Goal: Task Accomplishment & Management: Use online tool/utility

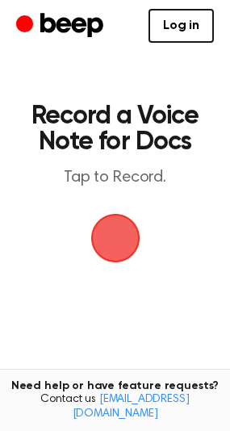
click at [122, 252] on span "button" at bounding box center [115, 238] width 49 height 49
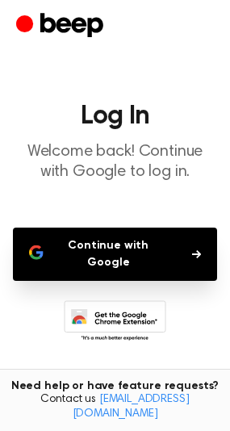
click at [132, 258] on button "Continue with Google" at bounding box center [115, 254] width 204 height 53
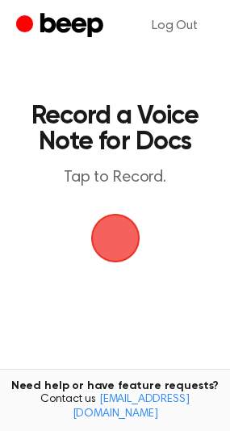
click at [112, 229] on span "button" at bounding box center [115, 238] width 49 height 49
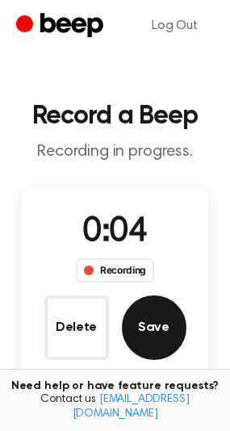
click at [149, 296] on button "Save" at bounding box center [154, 328] width 65 height 65
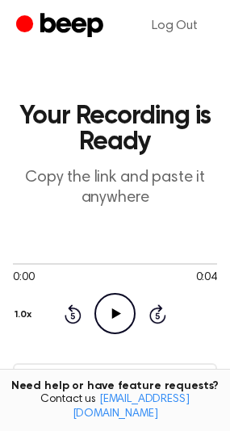
click at [121, 309] on icon "Play Audio" at bounding box center [115, 313] width 41 height 41
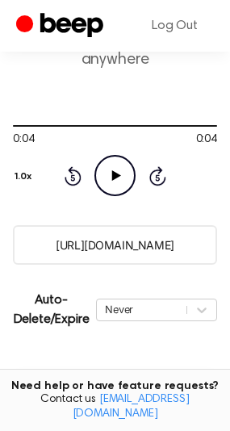
scroll to position [134, 0]
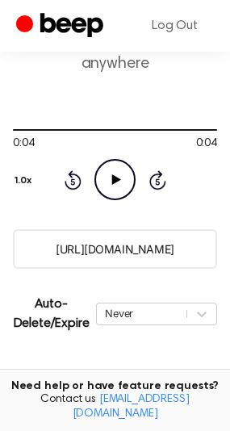
click at [116, 183] on icon "Play Audio" at bounding box center [115, 179] width 41 height 41
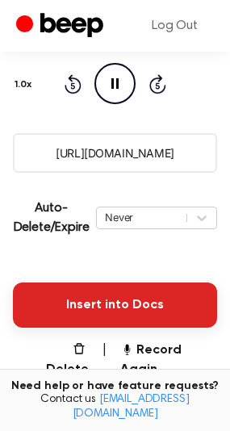
scroll to position [269, 0]
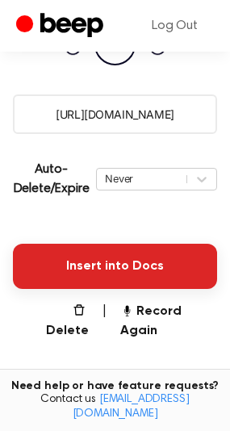
click at [165, 276] on button "Insert into Docs" at bounding box center [115, 266] width 204 height 45
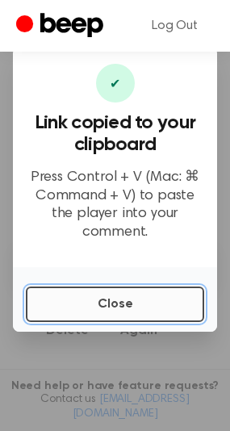
click at [114, 289] on button "Close" at bounding box center [115, 305] width 179 height 36
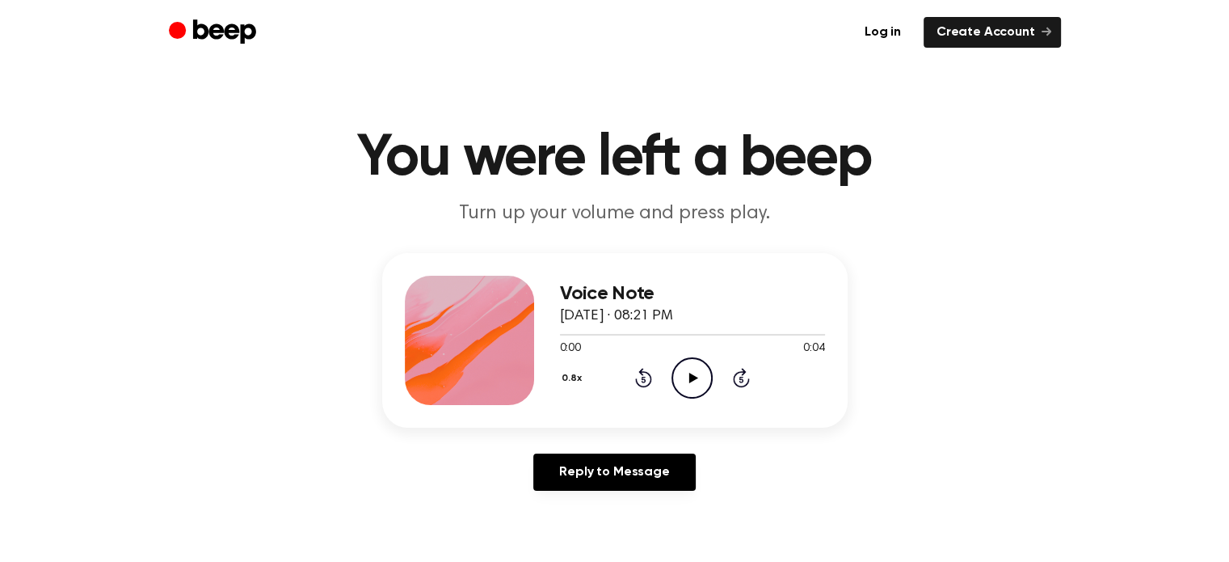
click at [704, 375] on icon "Play Audio" at bounding box center [691, 377] width 41 height 41
click at [570, 368] on button "0.8x" at bounding box center [574, 377] width 28 height 27
click at [591, 477] on span "1.0x" at bounding box center [586, 475] width 20 height 17
click at [682, 385] on icon "Play Audio" at bounding box center [691, 377] width 41 height 41
click at [689, 368] on icon "Play Audio" at bounding box center [691, 377] width 41 height 41
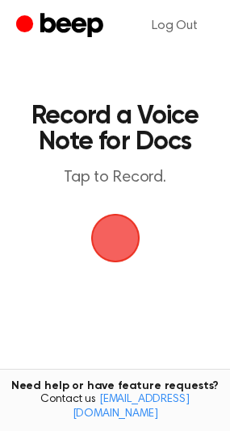
click at [126, 240] on span "button" at bounding box center [115, 238] width 49 height 49
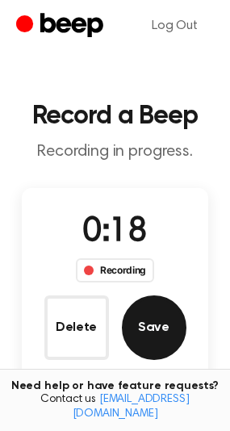
click at [139, 322] on button "Save" at bounding box center [154, 328] width 65 height 65
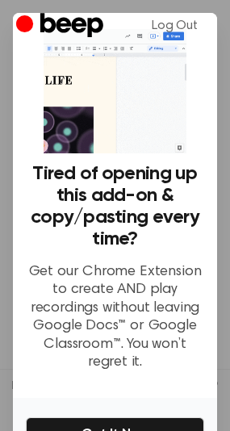
scroll to position [126, 0]
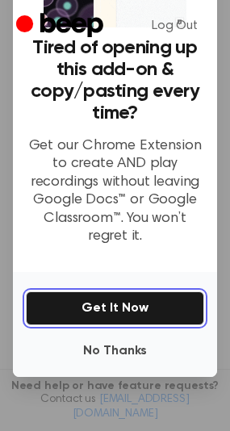
click at [121, 305] on button "Get It Now" at bounding box center [115, 309] width 179 height 34
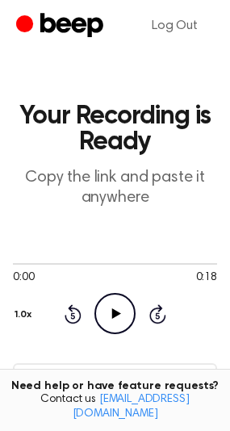
click at [131, 309] on icon "Play Audio" at bounding box center [115, 313] width 41 height 41
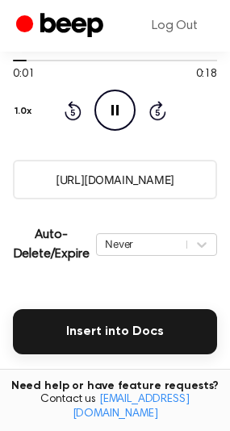
scroll to position [0, 0]
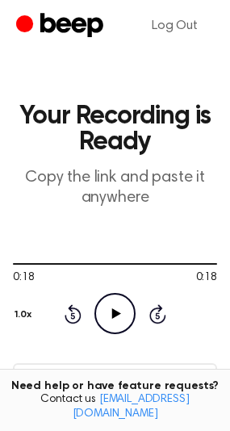
click at [116, 315] on icon at bounding box center [116, 314] width 9 height 11
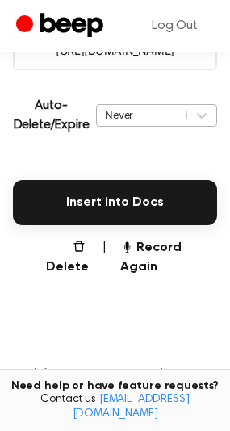
scroll to position [404, 0]
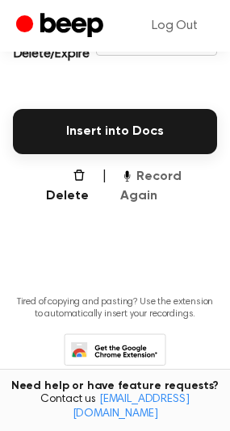
click at [143, 179] on button "Record Again" at bounding box center [168, 186] width 97 height 39
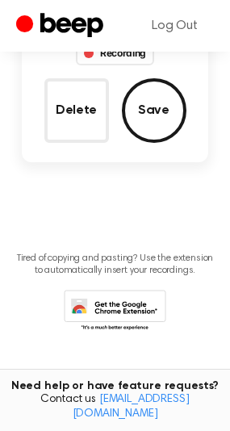
scroll to position [193, 0]
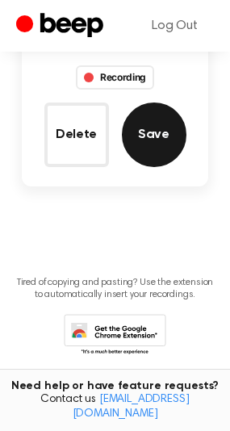
click at [170, 135] on button "Save" at bounding box center [154, 135] width 65 height 65
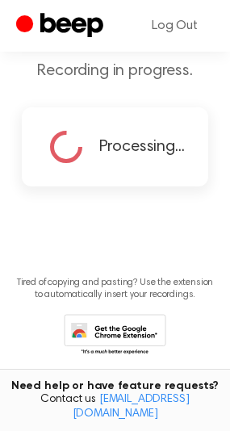
scroll to position [126, 0]
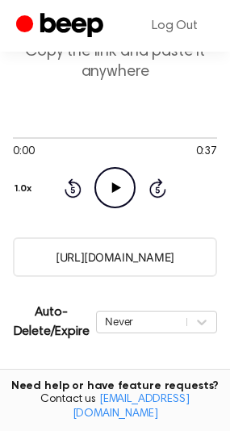
click at [130, 193] on icon "Play Audio" at bounding box center [115, 187] width 41 height 41
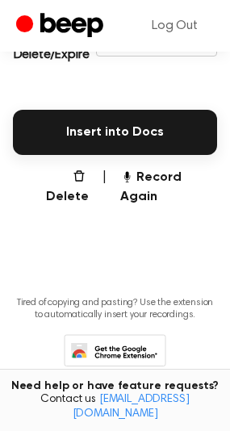
scroll to position [404, 0]
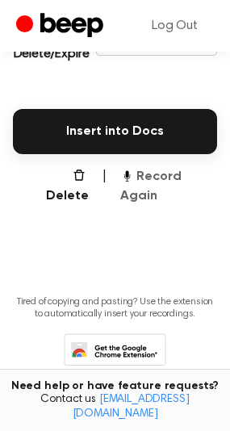
click at [132, 170] on icon "button" at bounding box center [126, 175] width 13 height 13
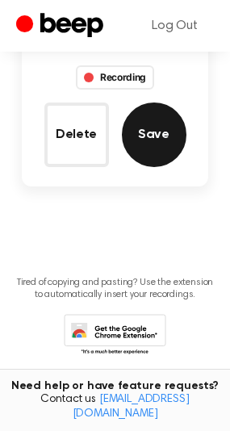
click at [149, 121] on button "Save" at bounding box center [154, 135] width 65 height 65
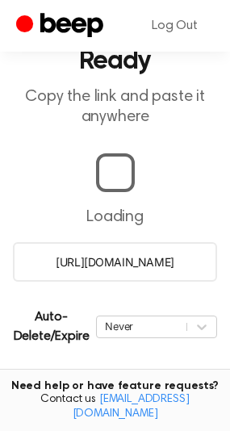
scroll to position [126, 0]
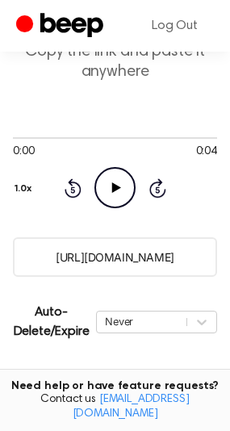
click at [113, 204] on icon "Play Audio" at bounding box center [115, 187] width 41 height 41
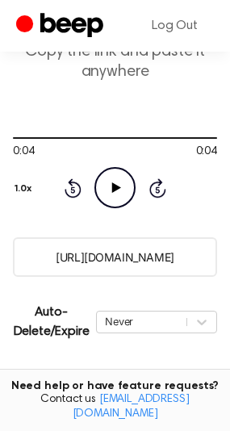
click at [97, 183] on icon "Play Audio" at bounding box center [115, 187] width 41 height 41
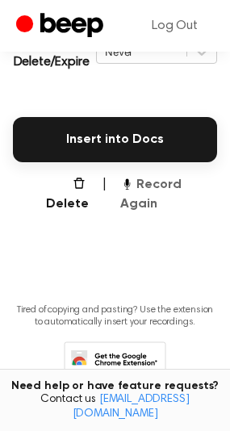
click at [155, 182] on button "Record Again" at bounding box center [168, 194] width 97 height 39
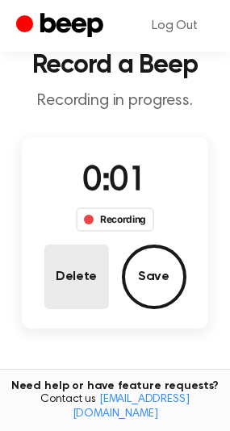
scroll to position [50, 0]
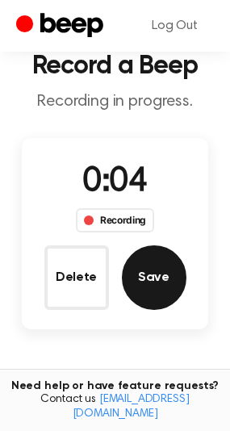
click at [135, 278] on button "Save" at bounding box center [154, 278] width 65 height 65
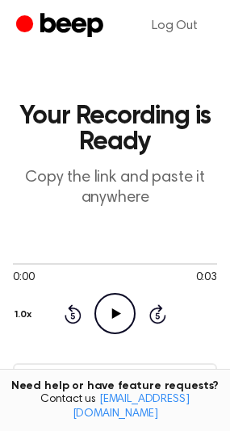
click at [120, 305] on icon "Play Audio" at bounding box center [115, 313] width 41 height 41
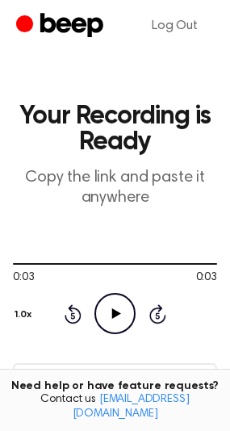
click at [132, 307] on icon "Play Audio" at bounding box center [115, 313] width 41 height 41
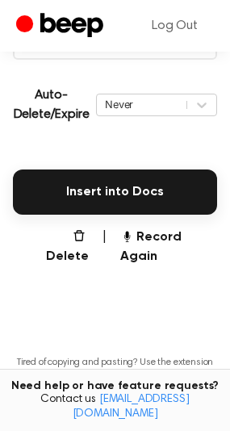
scroll to position [404, 0]
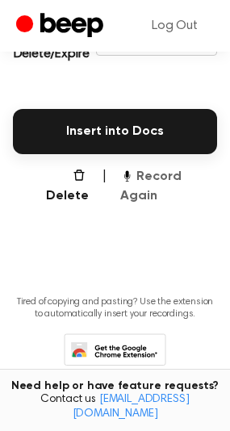
click at [139, 183] on button "Record Again" at bounding box center [168, 186] width 97 height 39
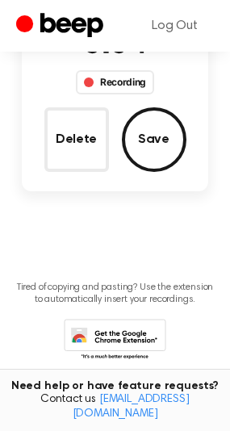
scroll to position [217, 0]
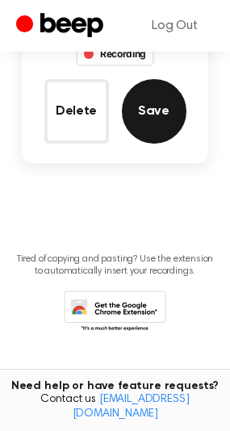
click at [172, 116] on button "Save" at bounding box center [154, 111] width 65 height 65
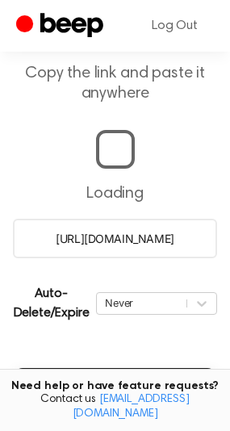
scroll to position [126, 0]
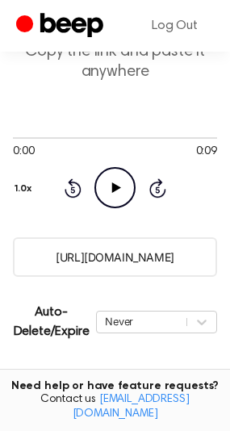
click at [116, 202] on icon "Play Audio" at bounding box center [115, 187] width 41 height 41
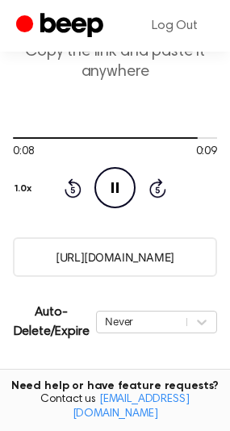
click at [83, 187] on div "Rewind 5 seconds Pause Audio Skip 5 seconds" at bounding box center [115, 187] width 103 height 41
click at [74, 187] on icon "Rewind 5 seconds" at bounding box center [73, 188] width 18 height 21
click at [74, 186] on icon "Rewind 5 seconds" at bounding box center [73, 188] width 18 height 21
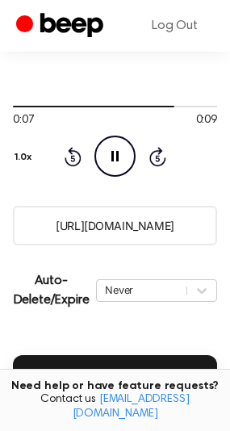
scroll to position [261, 0]
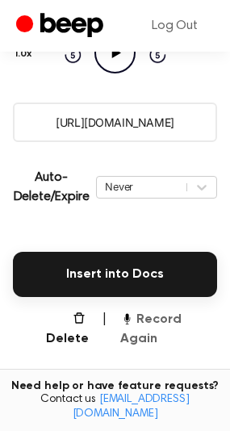
click at [151, 324] on button "Record Again" at bounding box center [168, 329] width 97 height 39
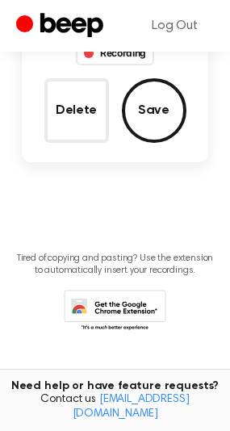
scroll to position [50, 0]
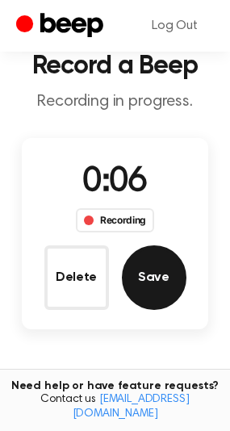
click at [137, 259] on button "Save" at bounding box center [154, 278] width 65 height 65
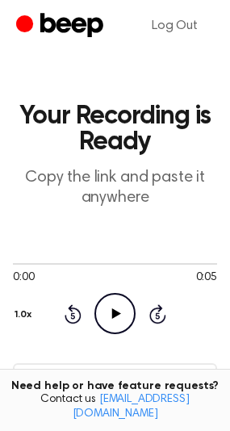
click at [130, 297] on icon "Play Audio" at bounding box center [115, 313] width 41 height 41
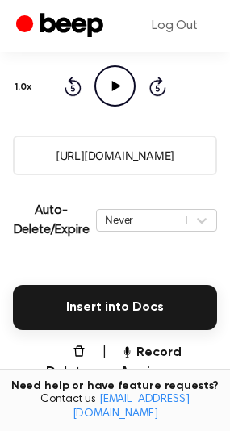
scroll to position [404, 0]
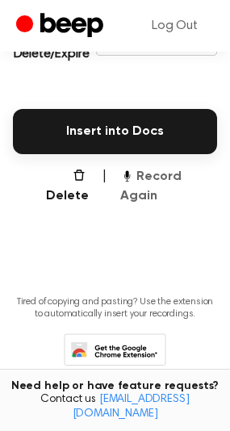
click at [141, 170] on button "Record Again" at bounding box center [168, 186] width 97 height 39
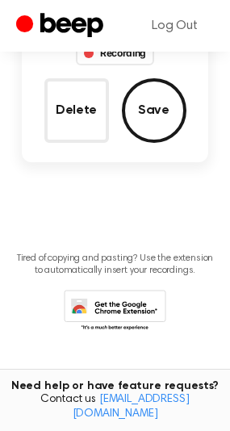
scroll to position [193, 0]
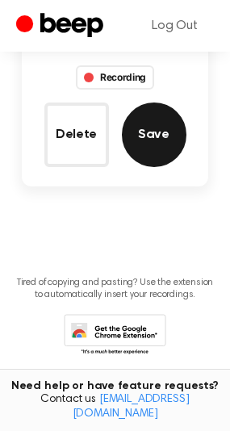
click at [168, 123] on button "Save" at bounding box center [154, 135] width 65 height 65
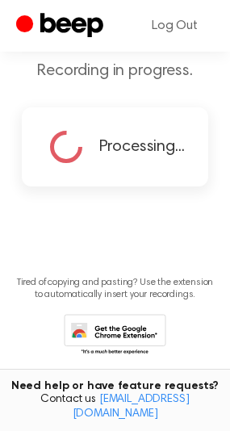
scroll to position [126, 0]
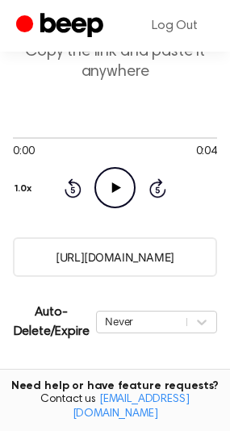
click at [120, 193] on icon "Play Audio" at bounding box center [115, 187] width 41 height 41
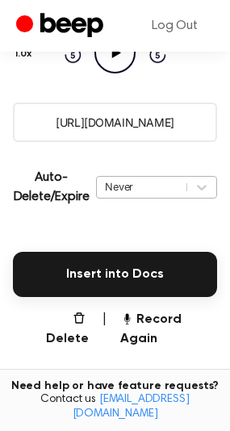
scroll to position [262, 0]
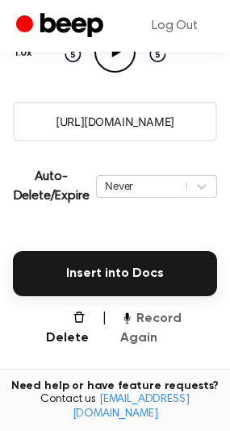
click at [154, 312] on button "Record Again" at bounding box center [168, 328] width 97 height 39
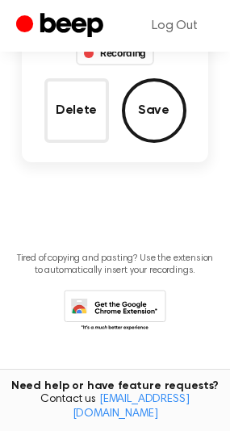
scroll to position [51, 0]
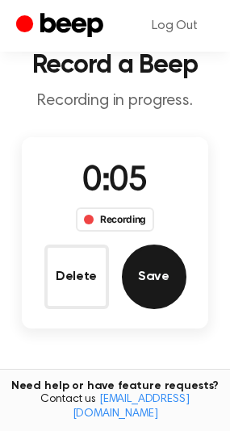
click at [136, 283] on button "Save" at bounding box center [154, 277] width 65 height 65
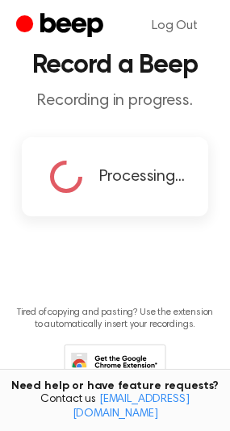
scroll to position [0, 0]
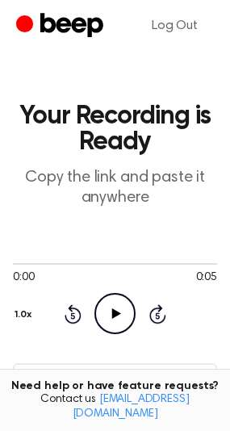
click at [116, 307] on icon "Play Audio" at bounding box center [115, 313] width 41 height 41
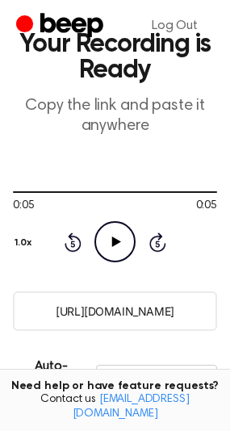
scroll to position [134, 0]
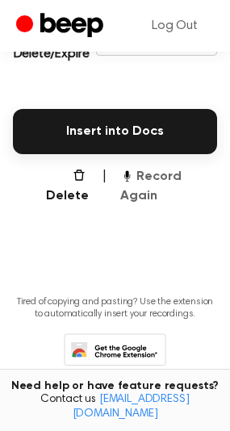
click at [140, 179] on button "Record Again" at bounding box center [168, 186] width 97 height 39
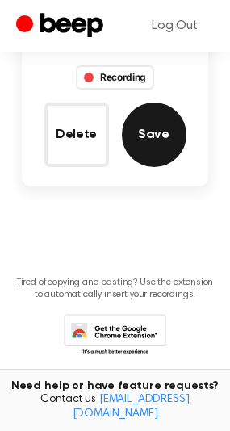
click at [170, 134] on button "Save" at bounding box center [154, 135] width 65 height 65
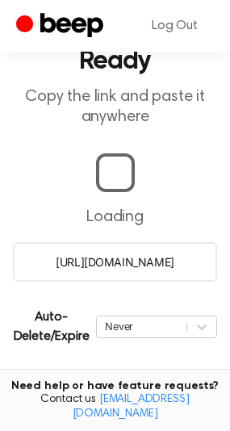
scroll to position [126, 0]
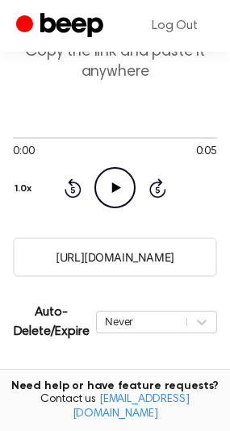
click at [128, 194] on icon "Play Audio" at bounding box center [115, 187] width 41 height 41
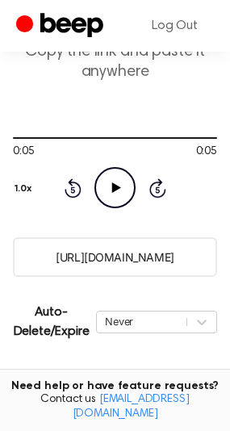
click at [128, 192] on icon "Play Audio" at bounding box center [115, 187] width 41 height 41
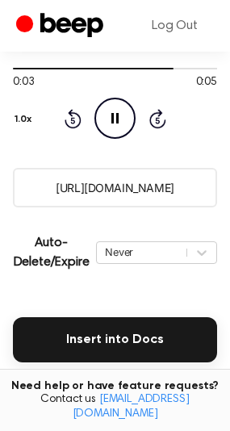
scroll to position [261, 0]
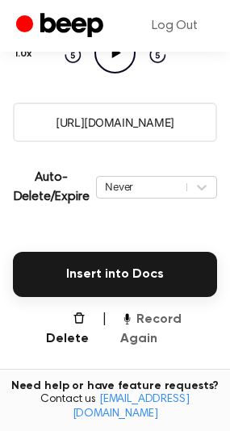
click at [126, 318] on icon "button" at bounding box center [126, 317] width 3 height 7
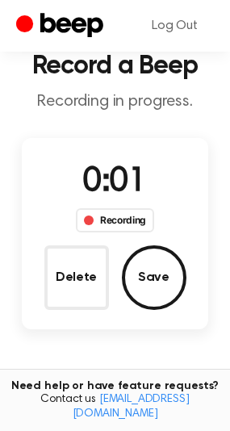
click at [142, 283] on button "Save" at bounding box center [154, 278] width 65 height 65
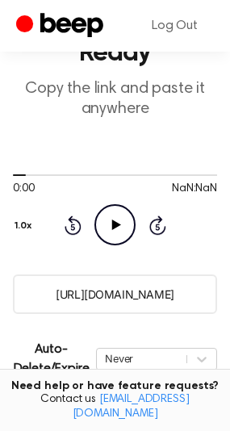
scroll to position [404, 0]
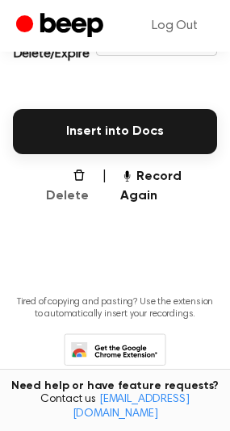
click at [52, 174] on button "Delete" at bounding box center [60, 186] width 57 height 39
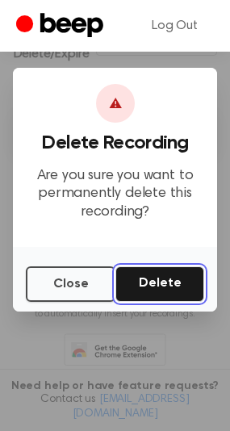
click at [133, 280] on button "Delete" at bounding box center [160, 285] width 89 height 36
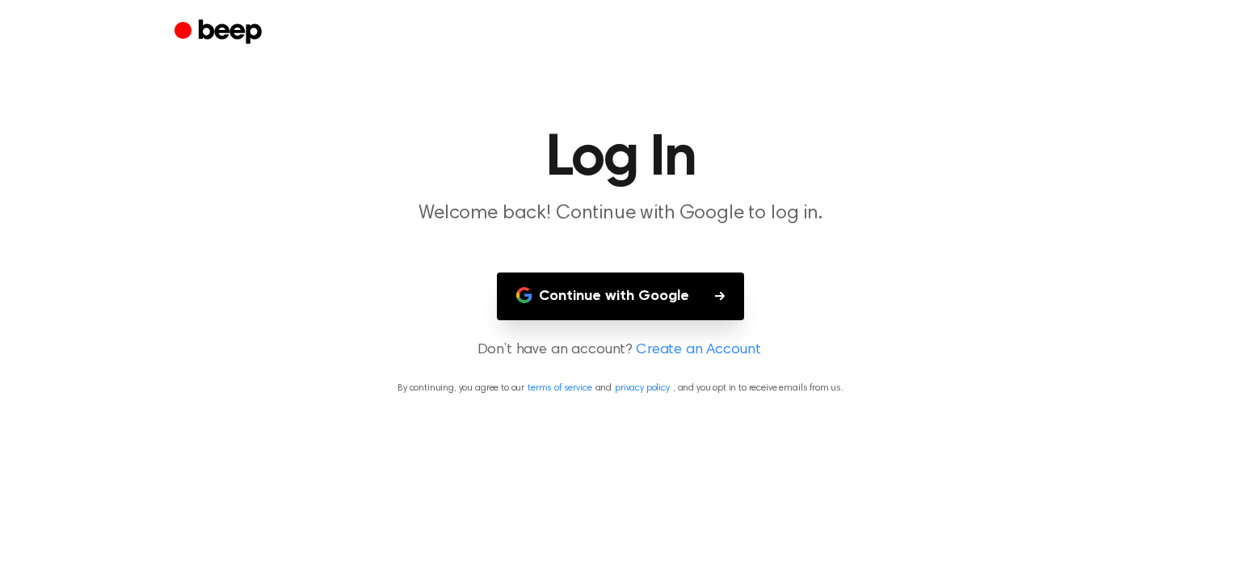
click at [669, 303] on button "Continue with Google" at bounding box center [620, 296] width 247 height 48
click at [646, 288] on button "Continue with Google" at bounding box center [620, 296] width 247 height 48
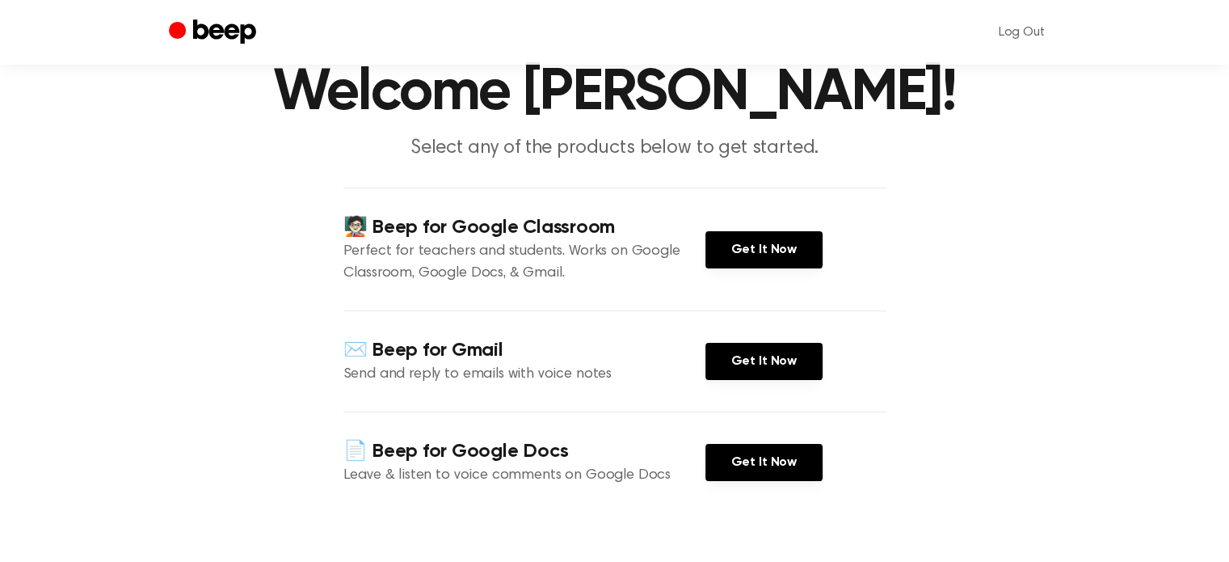
scroll to position [134, 0]
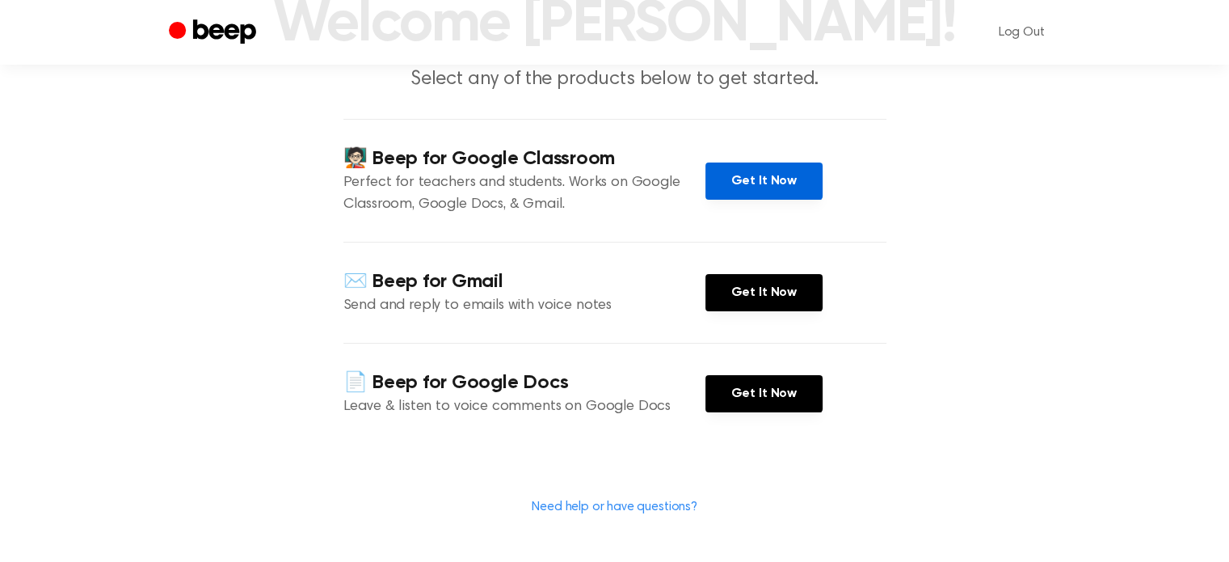
click at [756, 183] on link "Get It Now" at bounding box center [763, 180] width 117 height 37
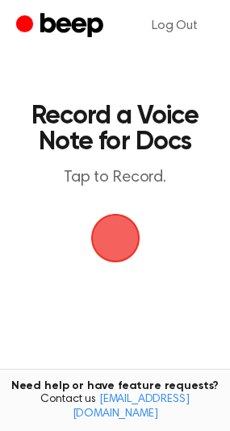
click at [133, 224] on span "button" at bounding box center [115, 238] width 45 height 45
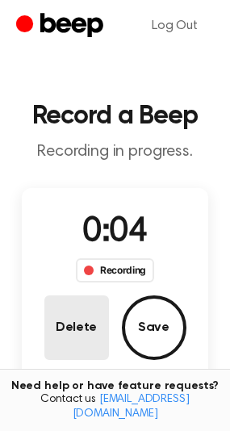
click at [97, 320] on button "Delete" at bounding box center [76, 328] width 65 height 65
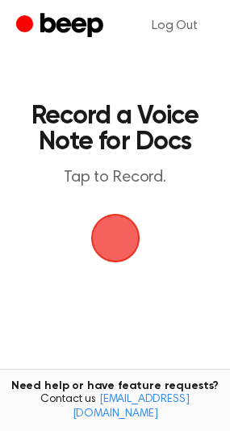
click at [110, 231] on span "button" at bounding box center [115, 238] width 45 height 45
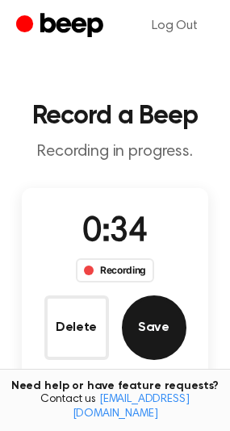
click at [149, 312] on button "Save" at bounding box center [154, 328] width 65 height 65
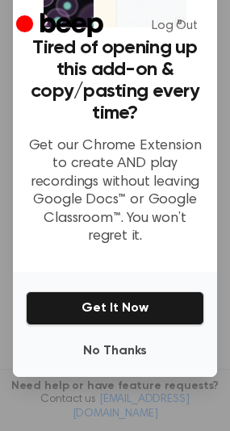
scroll to position [126, 0]
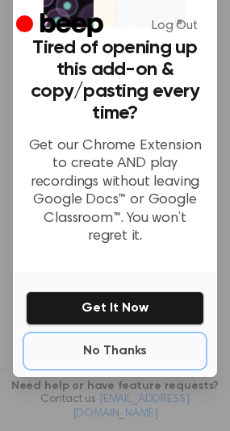
click at [132, 341] on button "No Thanks" at bounding box center [115, 351] width 179 height 32
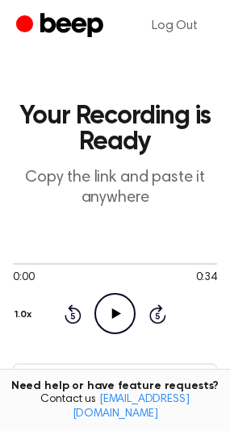
click at [124, 306] on icon "Play Audio" at bounding box center [115, 313] width 41 height 41
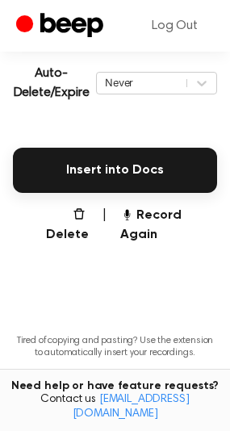
scroll to position [404, 0]
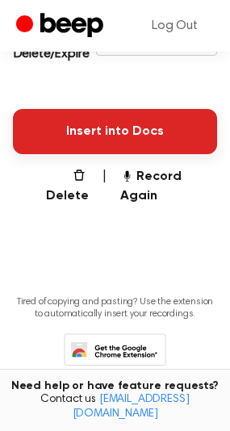
click at [116, 137] on button "Insert into Docs" at bounding box center [115, 131] width 204 height 45
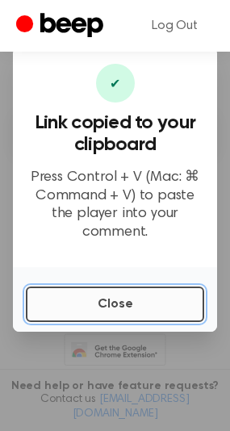
click at [141, 287] on button "Close" at bounding box center [115, 305] width 179 height 36
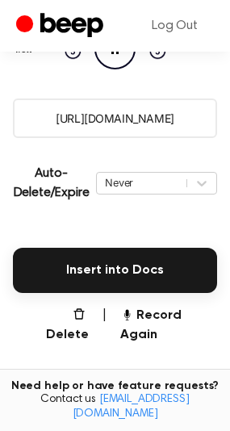
scroll to position [269, 0]
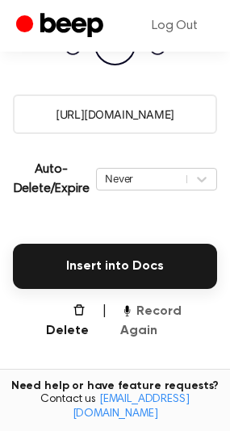
click at [158, 304] on button "Record Again" at bounding box center [168, 321] width 97 height 39
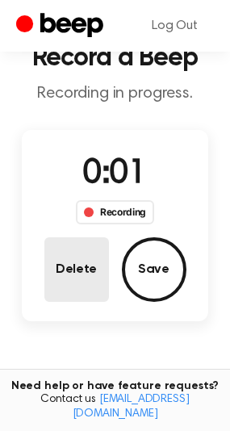
click at [84, 287] on button "Delete" at bounding box center [76, 270] width 65 height 65
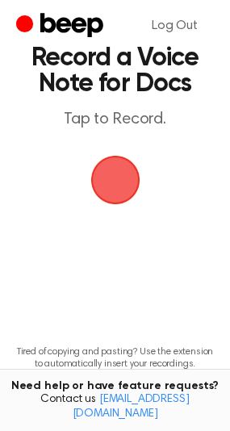
scroll to position [0, 0]
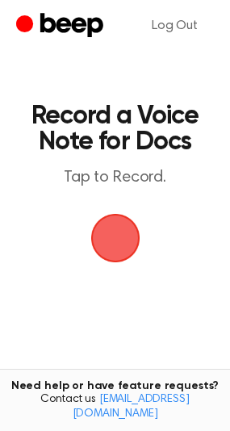
click at [123, 241] on span "button" at bounding box center [115, 238] width 45 height 45
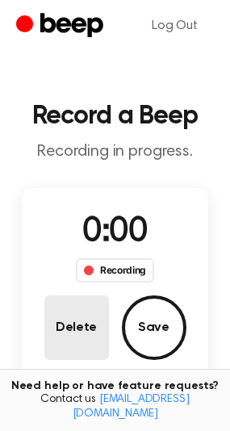
click at [89, 319] on button "Delete" at bounding box center [76, 328] width 65 height 65
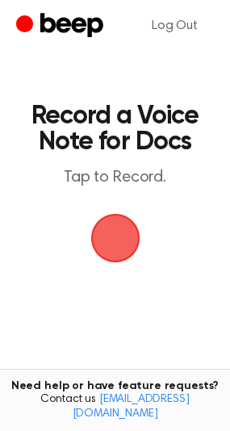
click at [107, 243] on span "button" at bounding box center [115, 238] width 45 height 45
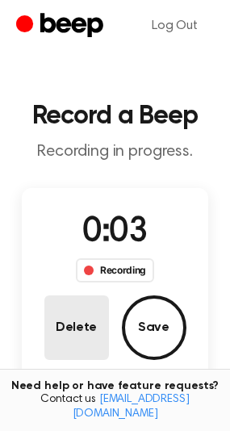
click at [91, 346] on button "Delete" at bounding box center [76, 328] width 65 height 65
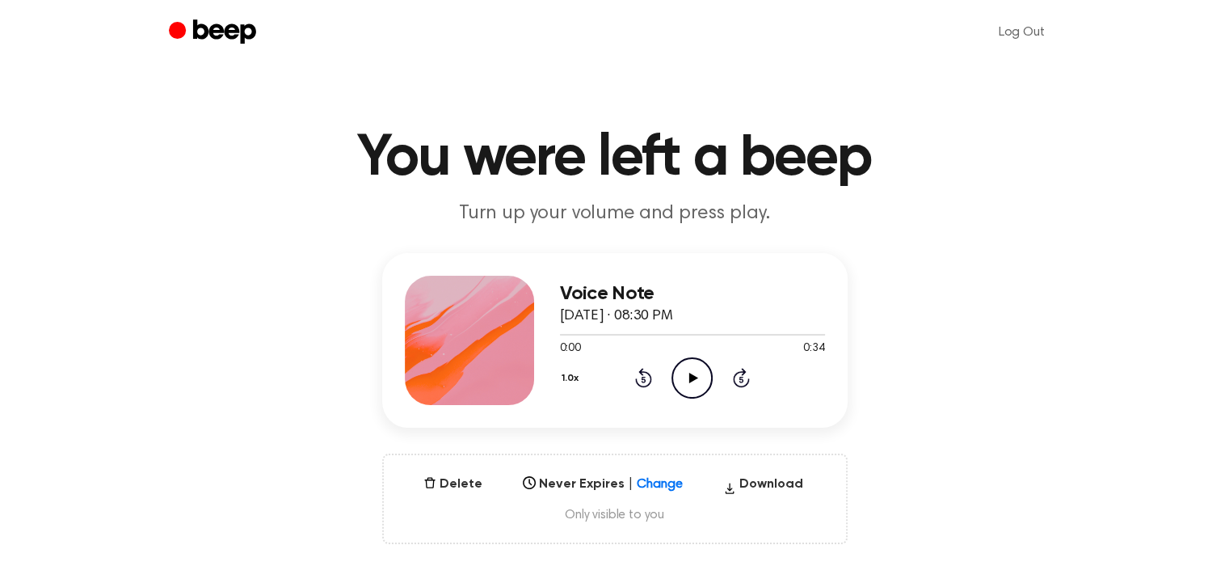
click at [697, 377] on icon "Play Audio" at bounding box center [691, 377] width 41 height 41
click at [695, 387] on icon "Pause Audio" at bounding box center [691, 377] width 41 height 41
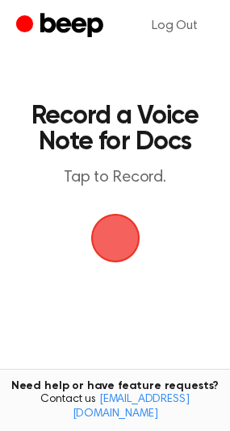
click at [113, 259] on span "button" at bounding box center [115, 238] width 45 height 45
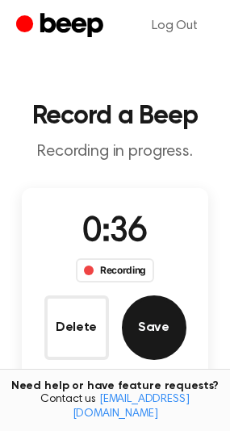
click at [170, 318] on button "Save" at bounding box center [154, 328] width 65 height 65
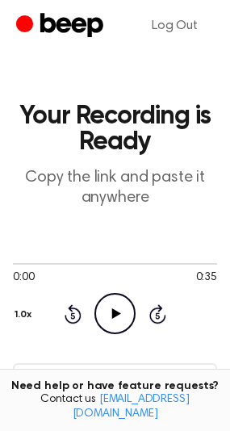
click at [121, 312] on icon "Play Audio" at bounding box center [115, 313] width 41 height 41
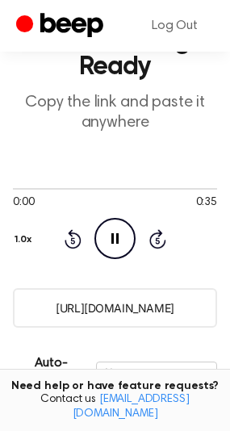
scroll to position [134, 0]
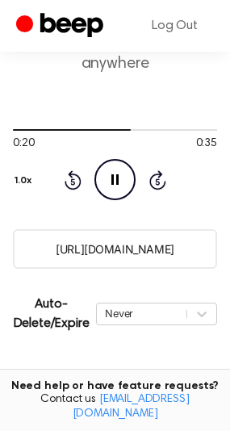
click at [128, 189] on icon "Pause Audio" at bounding box center [115, 179] width 41 height 41
click at [116, 168] on icon "Play Audio" at bounding box center [115, 179] width 41 height 41
click at [128, 130] on div at bounding box center [113, 130] width 200 height 2
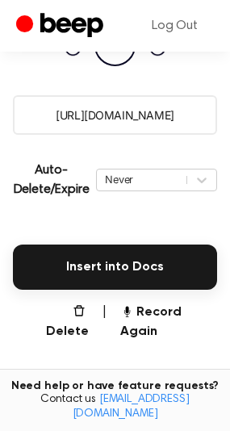
scroll to position [269, 0]
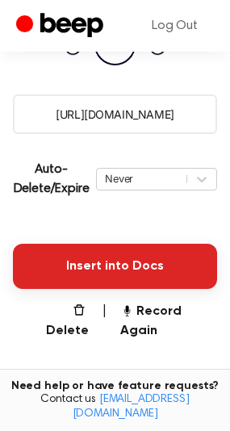
click at [153, 253] on button "Insert into Docs" at bounding box center [115, 266] width 204 height 45
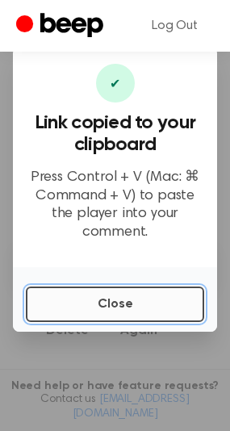
click at [101, 308] on button "Close" at bounding box center [115, 305] width 179 height 36
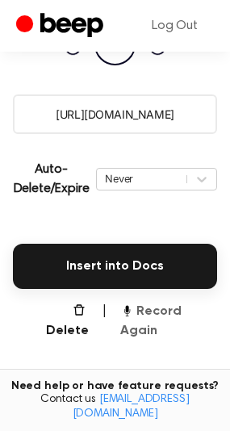
click at [145, 309] on button "Record Again" at bounding box center [168, 321] width 97 height 39
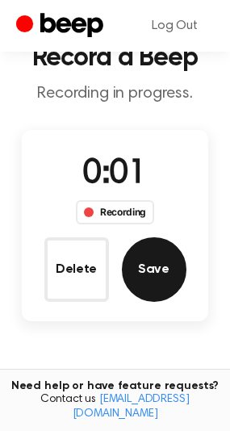
click at [162, 265] on button "Save" at bounding box center [154, 270] width 65 height 65
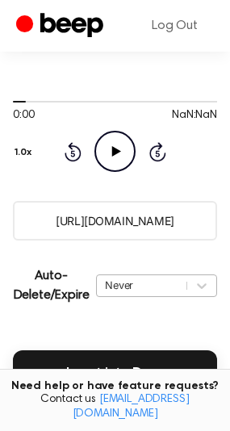
scroll to position [268, 0]
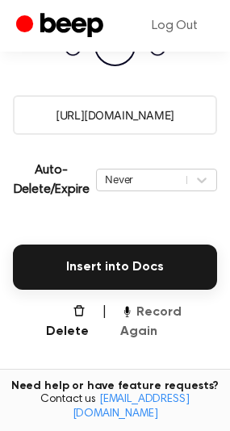
click at [153, 316] on button "Record Again" at bounding box center [168, 322] width 97 height 39
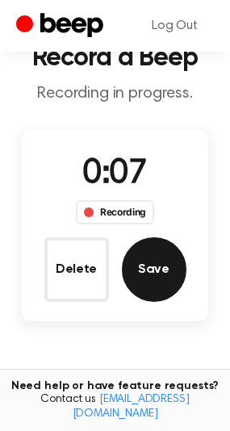
click at [158, 260] on button "Save" at bounding box center [154, 270] width 65 height 65
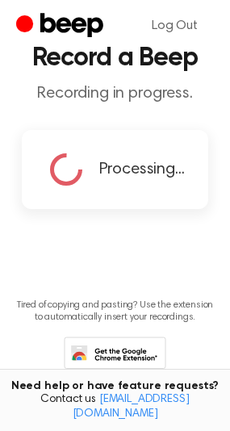
scroll to position [0, 0]
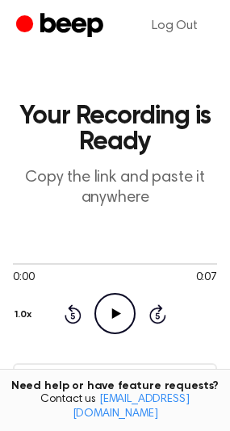
click at [117, 295] on circle at bounding box center [115, 314] width 40 height 40
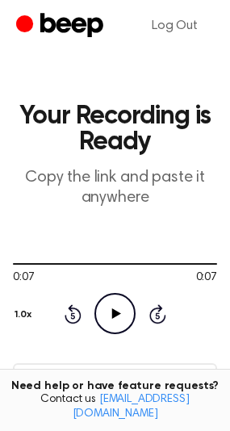
click at [129, 309] on icon "Play Audio" at bounding box center [115, 313] width 41 height 41
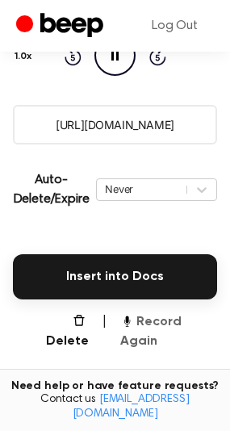
scroll to position [269, 0]
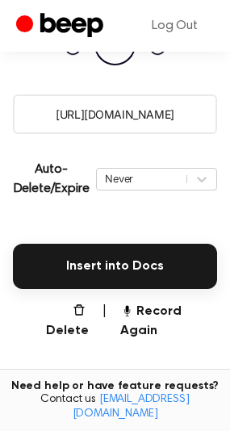
click at [156, 202] on div "Auto-Delete/Expire Never | Download" at bounding box center [115, 179] width 204 height 65
click at [111, 68] on div "0:06 0:07 Your browser does not support the [object Object] element. 1.0x Rewin…" at bounding box center [115, 26] width 204 height 123
click at [117, 55] on icon "Pause Audio" at bounding box center [115, 44] width 41 height 41
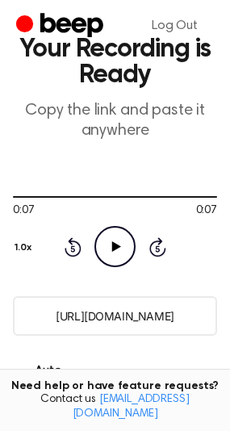
scroll to position [0, 0]
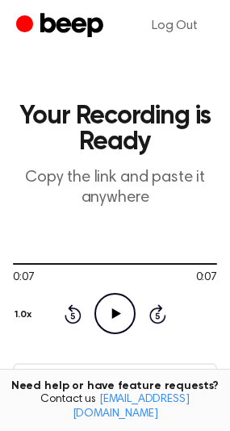
click at [99, 316] on icon "Play Audio" at bounding box center [115, 313] width 41 height 41
click at [107, 267] on div at bounding box center [115, 263] width 204 height 13
click at [116, 324] on icon "Play Audio" at bounding box center [115, 313] width 41 height 41
click at [68, 263] on div at bounding box center [115, 264] width 204 height 2
click at [128, 303] on icon "Play Audio" at bounding box center [115, 313] width 41 height 41
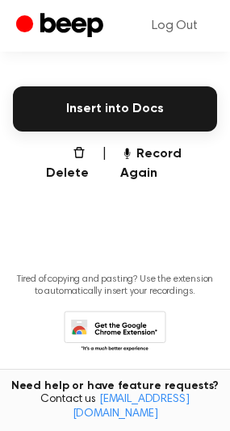
scroll to position [293, 0]
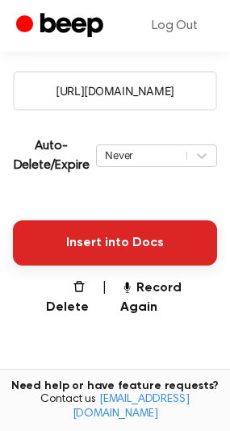
click at [116, 238] on button "Insert into Docs" at bounding box center [115, 243] width 204 height 45
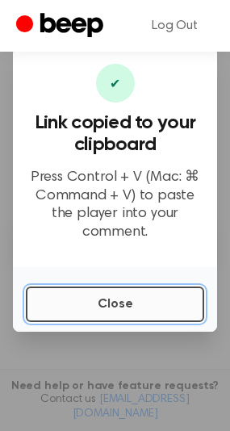
click at [116, 301] on button "Close" at bounding box center [115, 305] width 179 height 36
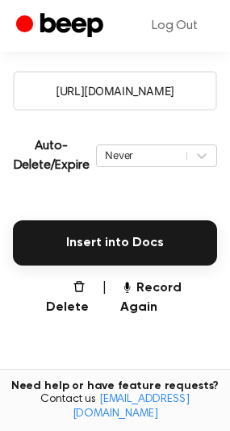
click at [93, 284] on div "Delete | Record Again" at bounding box center [115, 298] width 204 height 39
click at [81, 284] on button "Delete" at bounding box center [60, 298] width 57 height 39
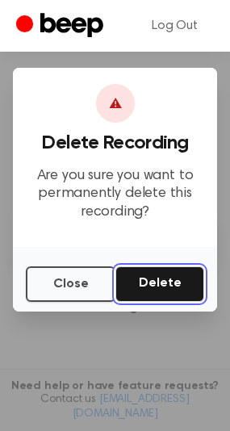
click at [140, 285] on button "Delete" at bounding box center [160, 285] width 89 height 36
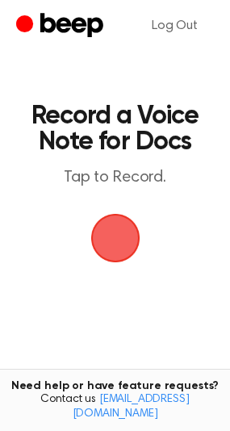
click at [107, 222] on span "button" at bounding box center [115, 238] width 45 height 45
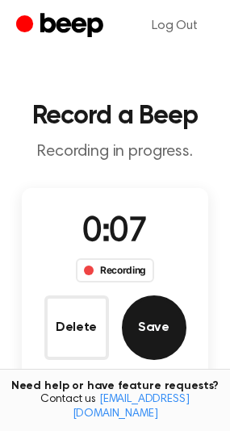
click at [141, 319] on button "Save" at bounding box center [154, 328] width 65 height 65
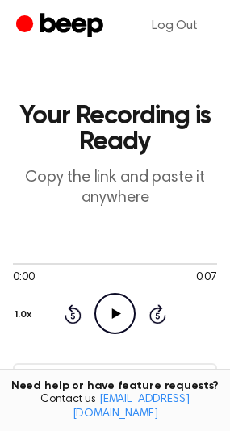
click at [124, 302] on icon "Play Audio" at bounding box center [115, 313] width 41 height 41
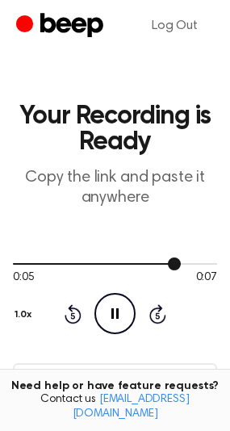
drag, startPoint x: 62, startPoint y: 269, endPoint x: -74, endPoint y: 263, distance: 136.7
click at [24, 268] on div at bounding box center [115, 263] width 204 height 13
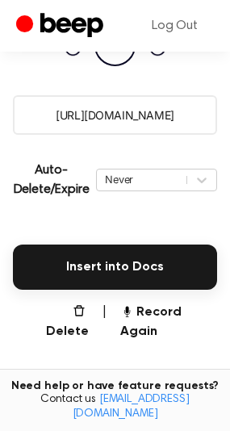
scroll to position [269, 0]
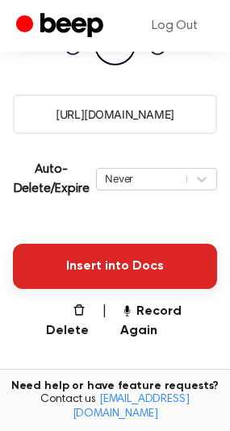
click at [120, 280] on button "Insert into Docs" at bounding box center [115, 266] width 204 height 45
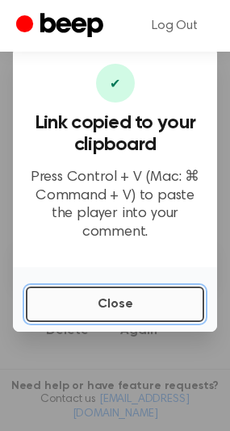
click at [155, 289] on button "Close" at bounding box center [115, 305] width 179 height 36
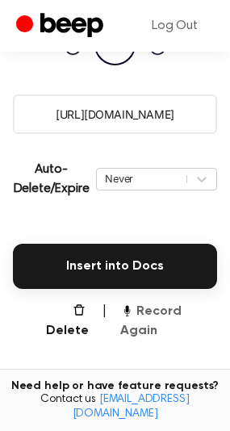
click at [145, 312] on button "Record Again" at bounding box center [168, 321] width 97 height 39
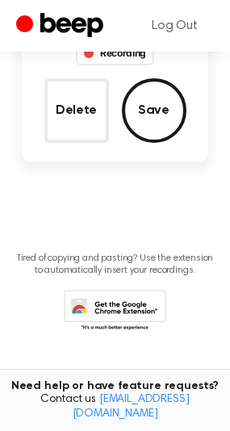
scroll to position [58, 0]
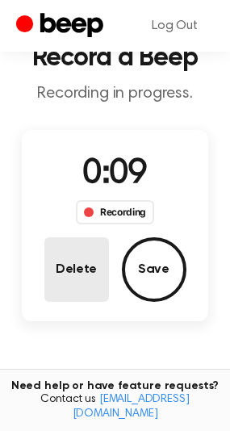
click at [69, 268] on button "Delete" at bounding box center [76, 270] width 65 height 65
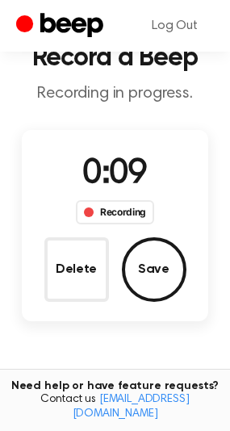
scroll to position [0, 0]
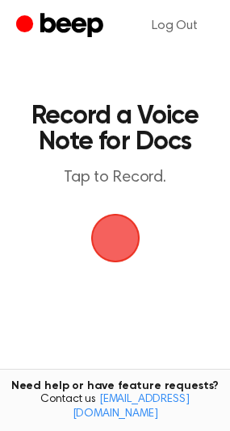
click at [101, 238] on span "button" at bounding box center [115, 238] width 45 height 45
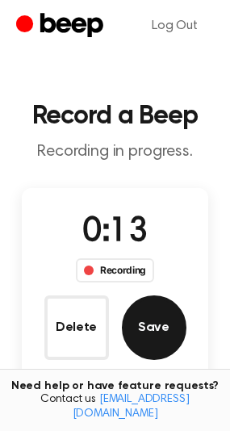
click at [156, 331] on button "Save" at bounding box center [154, 328] width 65 height 65
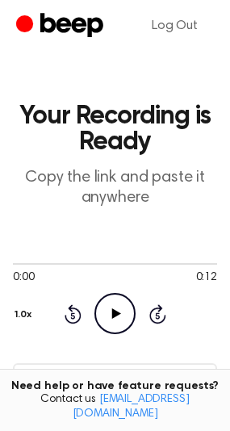
click at [113, 326] on icon "Play Audio" at bounding box center [115, 313] width 41 height 41
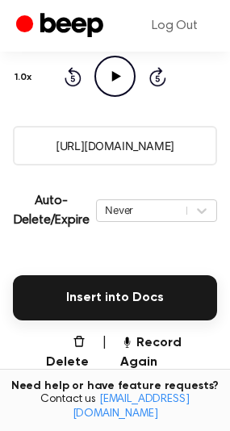
scroll to position [404, 0]
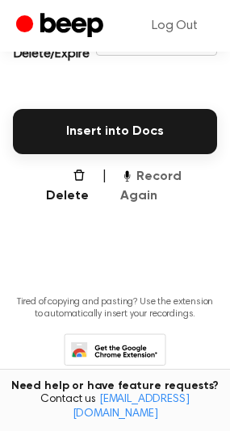
click at [133, 173] on button "Record Again" at bounding box center [168, 186] width 97 height 39
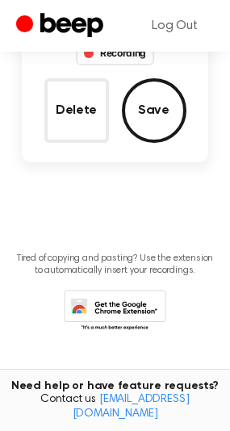
scroll to position [193, 0]
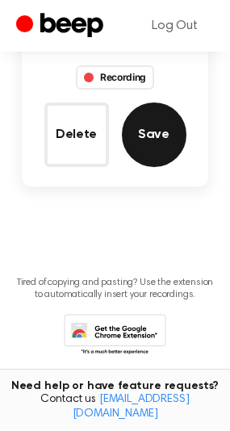
click at [152, 131] on button "Save" at bounding box center [154, 135] width 65 height 65
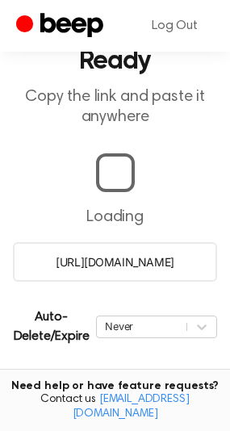
scroll to position [126, 0]
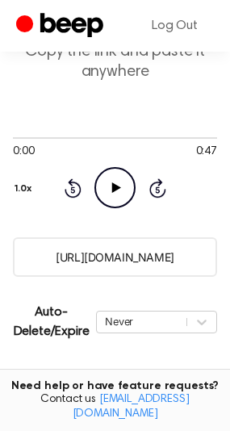
click at [113, 196] on icon "Play Audio" at bounding box center [115, 187] width 41 height 41
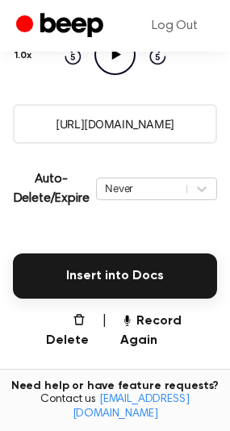
scroll to position [261, 0]
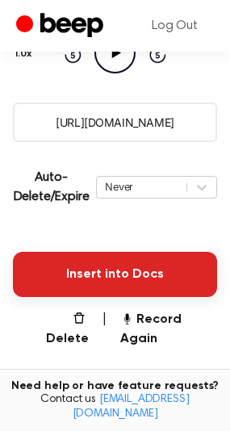
click at [120, 265] on button "Insert into Docs" at bounding box center [115, 274] width 204 height 45
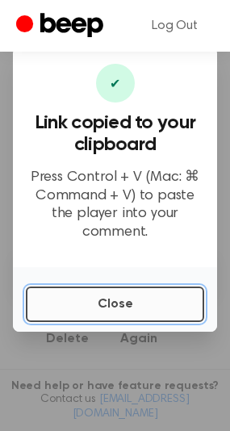
click at [106, 293] on button "Close" at bounding box center [115, 305] width 179 height 36
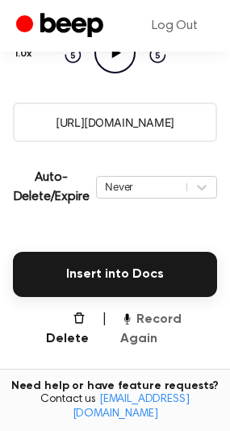
click at [163, 322] on button "Record Again" at bounding box center [168, 329] width 97 height 39
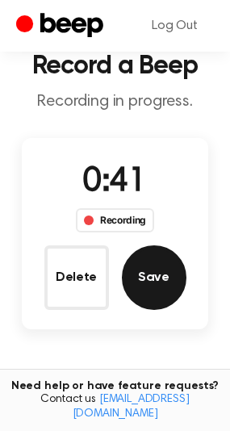
click at [175, 267] on button "Save" at bounding box center [154, 278] width 65 height 65
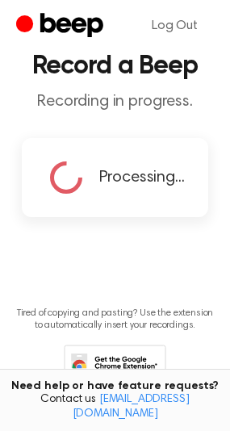
scroll to position [0, 0]
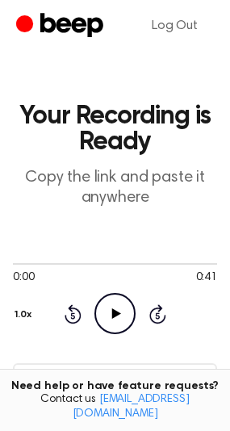
click at [120, 302] on icon "Play Audio" at bounding box center [115, 313] width 41 height 41
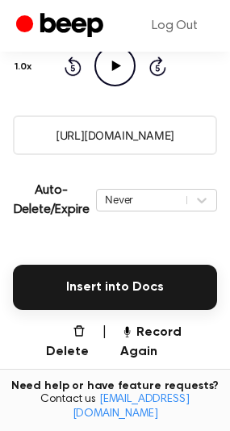
scroll to position [269, 0]
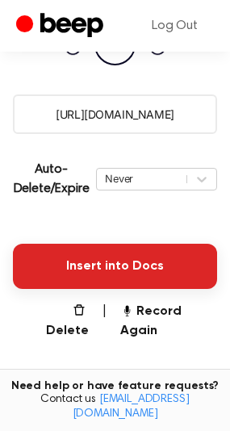
click at [109, 270] on button "Insert into Docs" at bounding box center [115, 266] width 204 height 45
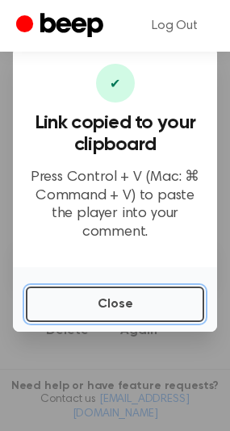
click at [108, 304] on button "Close" at bounding box center [115, 305] width 179 height 36
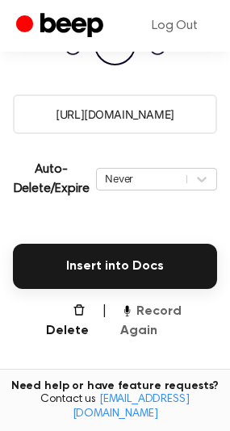
click at [168, 313] on button "Record Again" at bounding box center [168, 321] width 97 height 39
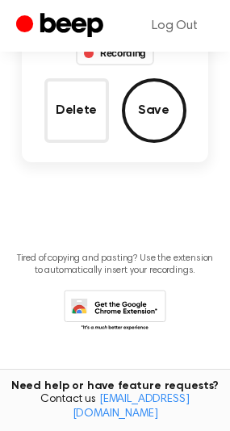
scroll to position [58, 0]
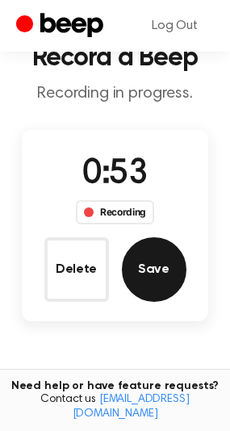
click at [181, 257] on button "Save" at bounding box center [154, 270] width 65 height 65
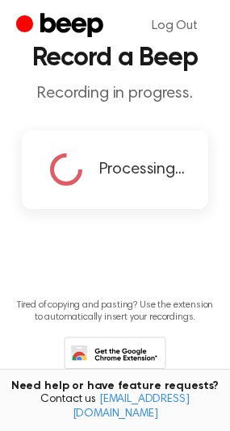
scroll to position [0, 0]
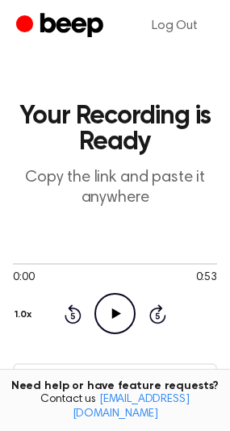
click at [120, 325] on icon "Play Audio" at bounding box center [115, 313] width 41 height 41
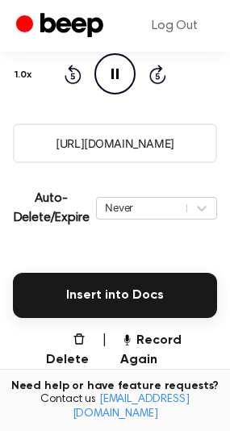
scroll to position [268, 0]
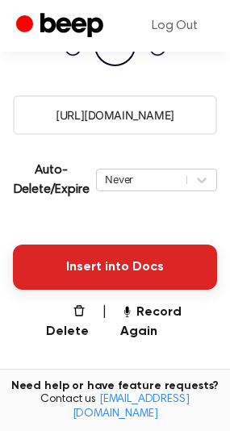
click at [107, 265] on button "Insert into Docs" at bounding box center [115, 267] width 204 height 45
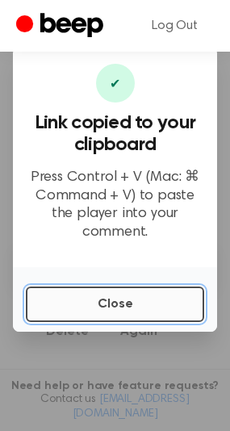
click at [103, 290] on button "Close" at bounding box center [115, 305] width 179 height 36
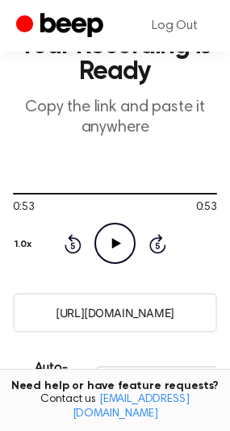
scroll to position [0, 0]
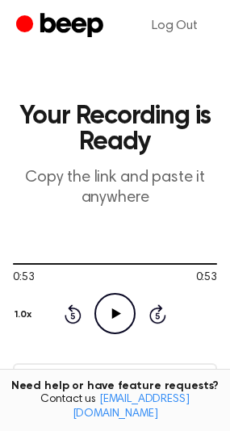
click at [119, 303] on icon "Play Audio" at bounding box center [115, 313] width 41 height 41
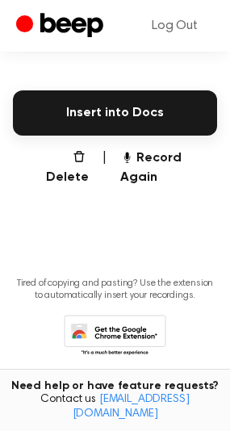
scroll to position [427, 0]
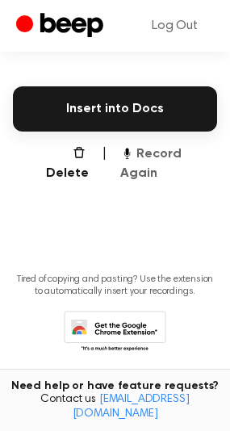
click at [150, 158] on button "Record Again" at bounding box center [168, 164] width 97 height 39
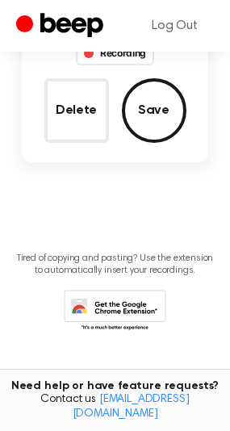
scroll to position [217, 0]
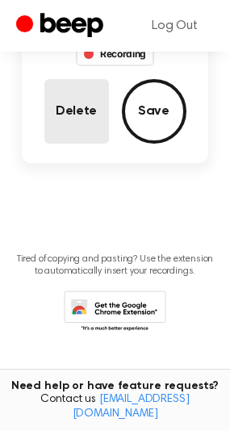
click at [78, 110] on button "Delete" at bounding box center [76, 111] width 65 height 65
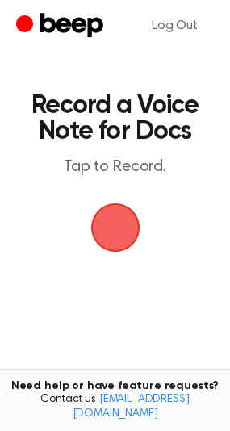
scroll to position [0, 0]
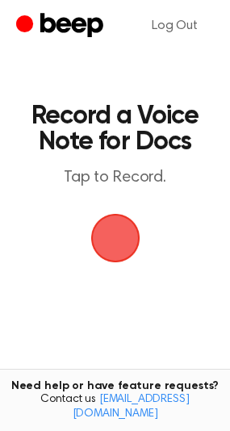
click at [113, 233] on span "button" at bounding box center [115, 239] width 53 height 53
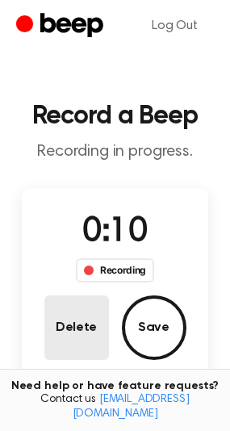
click at [82, 318] on button "Delete" at bounding box center [76, 328] width 65 height 65
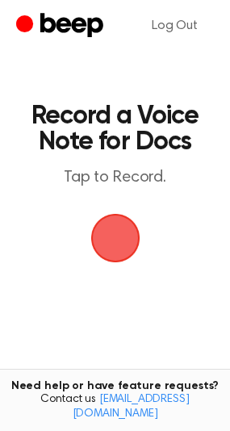
click at [108, 239] on span "button" at bounding box center [114, 238] width 69 height 69
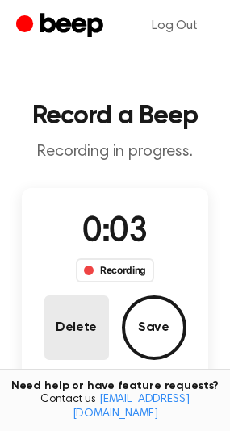
click at [97, 305] on button "Delete" at bounding box center [76, 328] width 65 height 65
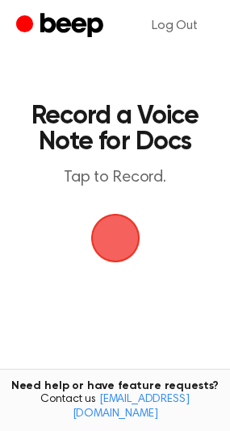
click at [113, 244] on span "button" at bounding box center [115, 238] width 49 height 49
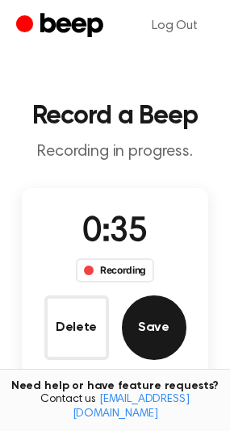
click at [155, 319] on button "Save" at bounding box center [154, 328] width 65 height 65
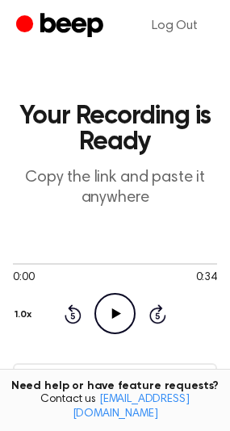
click at [129, 301] on icon "Play Audio" at bounding box center [115, 313] width 41 height 41
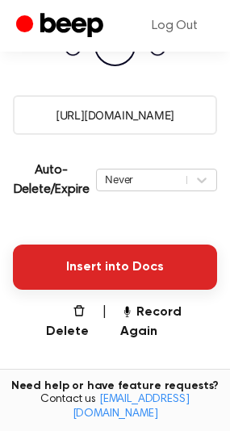
scroll to position [269, 0]
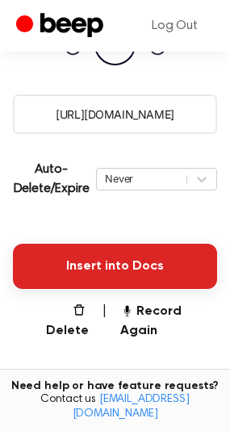
click at [86, 273] on button "Insert into Docs" at bounding box center [115, 266] width 204 height 45
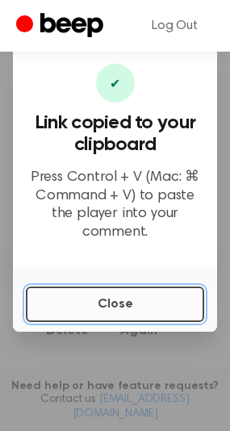
click at [96, 293] on button "Close" at bounding box center [115, 305] width 179 height 36
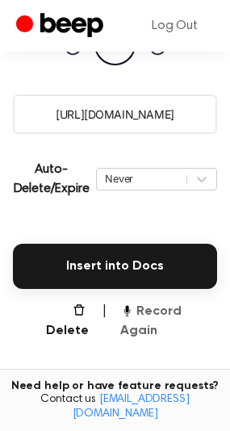
click at [167, 302] on button "Record Again" at bounding box center [168, 321] width 97 height 39
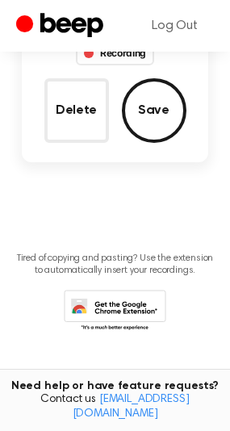
scroll to position [58, 0]
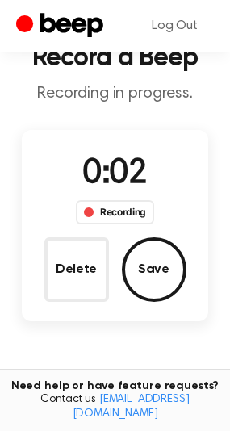
click at [103, 284] on button "Delete" at bounding box center [76, 270] width 65 height 65
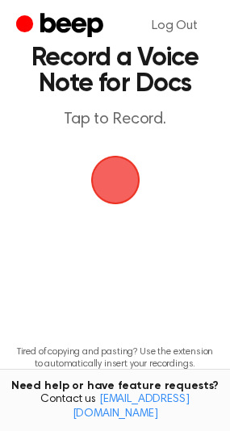
scroll to position [0, 0]
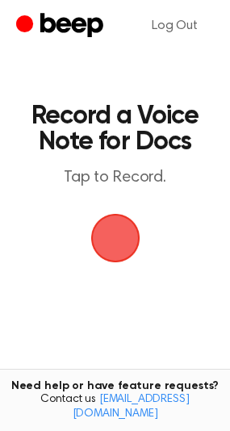
click at [130, 244] on span "button" at bounding box center [115, 238] width 60 height 60
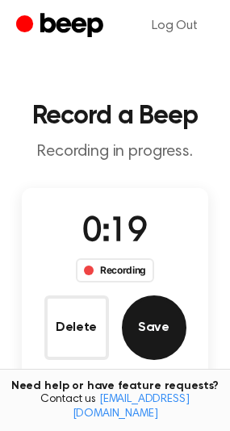
click at [153, 314] on button "Save" at bounding box center [154, 328] width 65 height 65
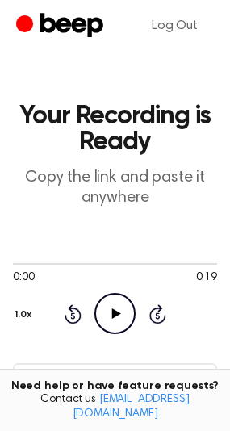
click at [113, 312] on icon at bounding box center [116, 314] width 9 height 11
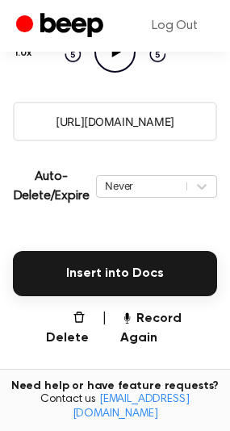
scroll to position [268, 0]
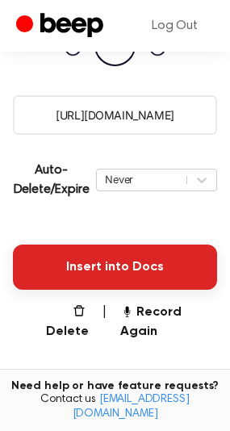
click at [152, 271] on button "Insert into Docs" at bounding box center [115, 267] width 204 height 45
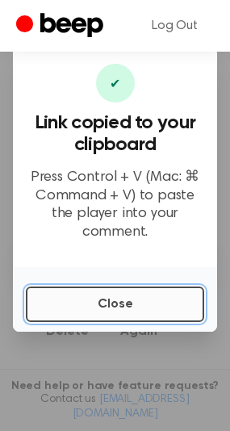
click at [129, 289] on button "Close" at bounding box center [115, 305] width 179 height 36
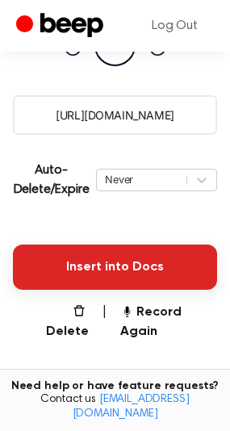
click at [35, 270] on button "Insert into Docs" at bounding box center [115, 267] width 204 height 45
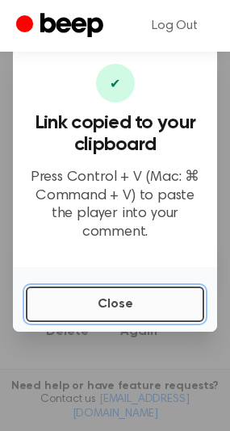
click at [77, 303] on button "Close" at bounding box center [115, 305] width 179 height 36
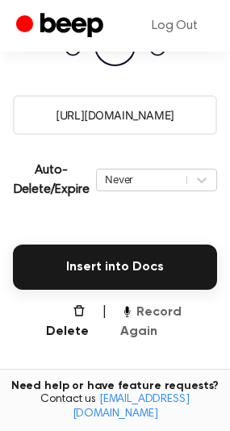
click at [167, 312] on button "Record Again" at bounding box center [168, 322] width 97 height 39
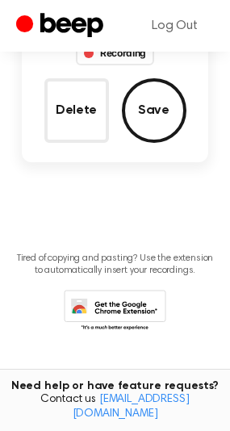
scroll to position [58, 0]
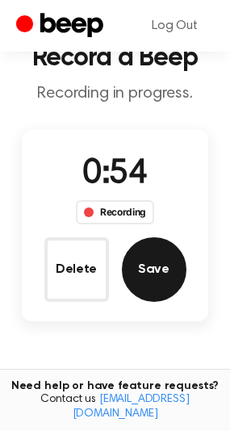
click at [133, 272] on button "Save" at bounding box center [154, 270] width 65 height 65
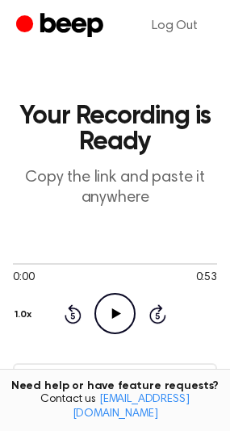
click at [107, 309] on icon "Play Audio" at bounding box center [115, 313] width 41 height 41
click at [113, 305] on icon "Pause Audio" at bounding box center [115, 313] width 41 height 41
click at [104, 326] on icon "Play Audio" at bounding box center [115, 313] width 41 height 41
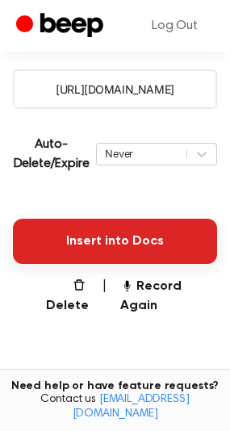
scroll to position [293, 0]
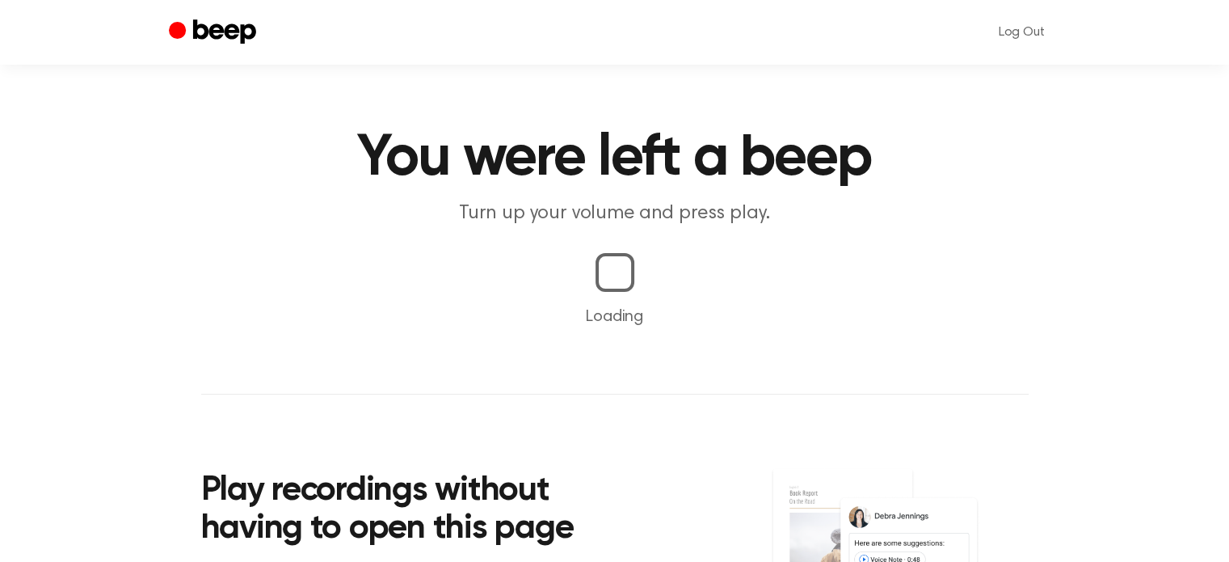
scroll to position [134, 0]
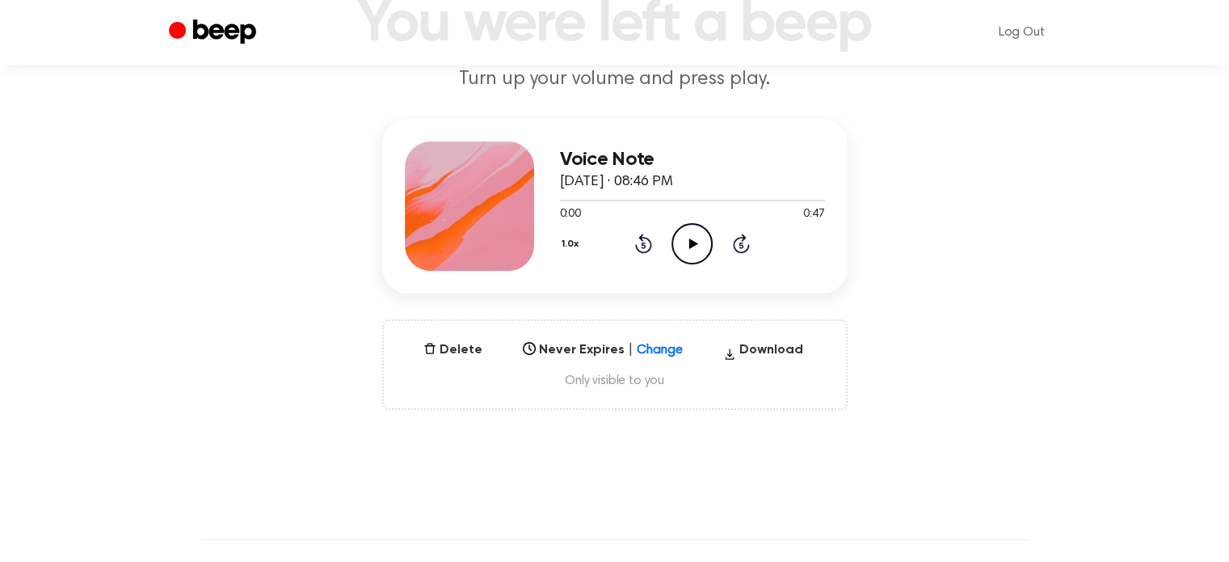
click at [694, 246] on icon "Play Audio" at bounding box center [691, 243] width 41 height 41
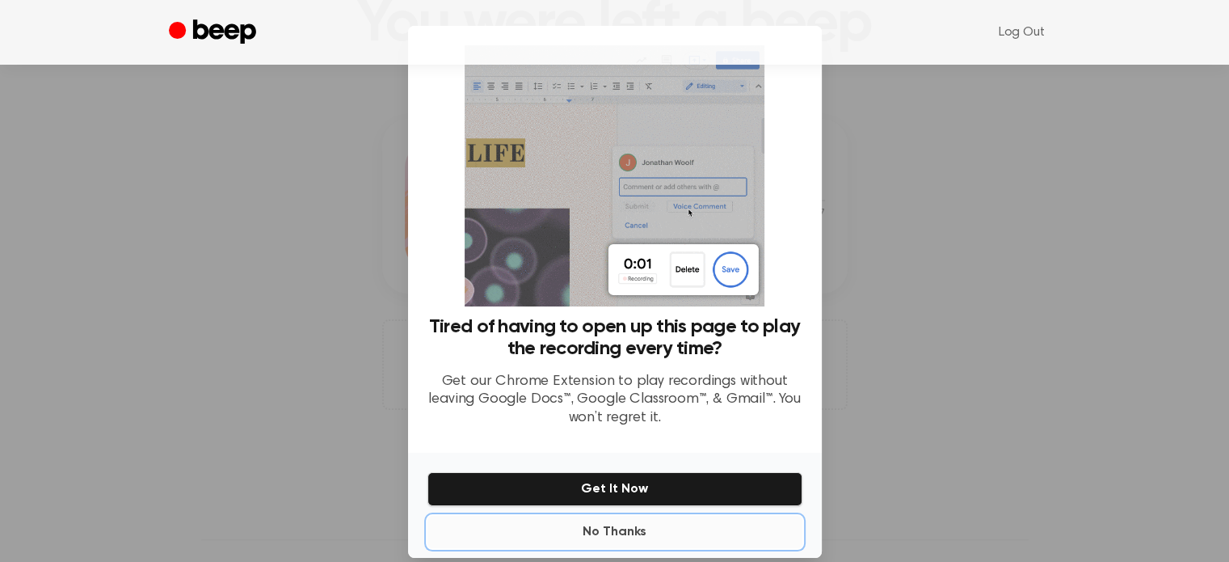
click at [616, 533] on button "No Thanks" at bounding box center [614, 532] width 375 height 32
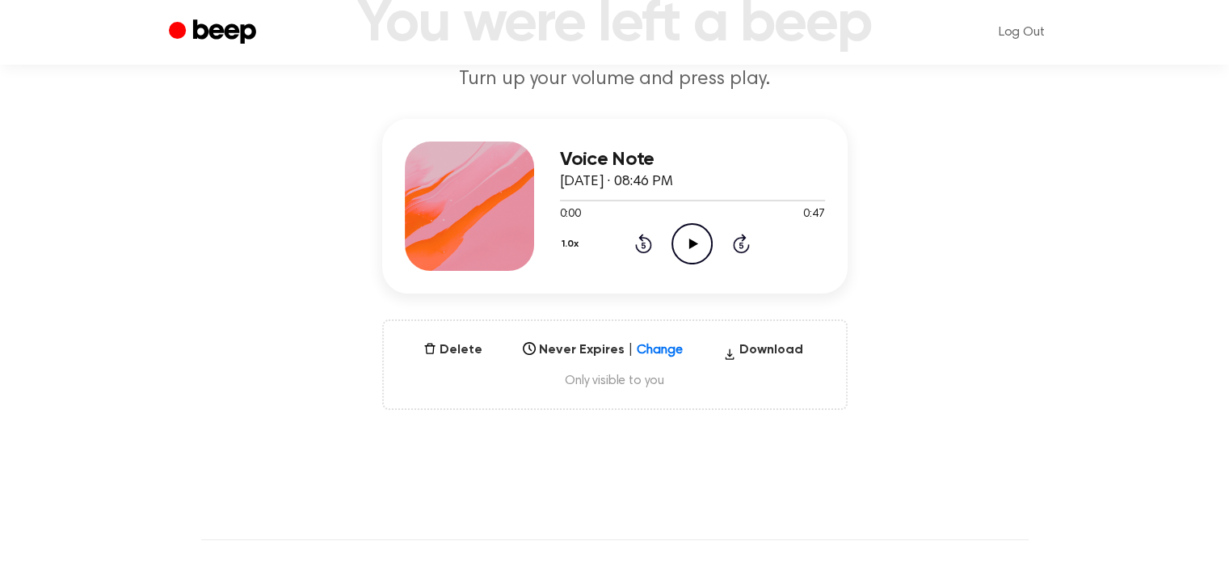
click at [681, 234] on icon "Play Audio" at bounding box center [691, 243] width 41 height 41
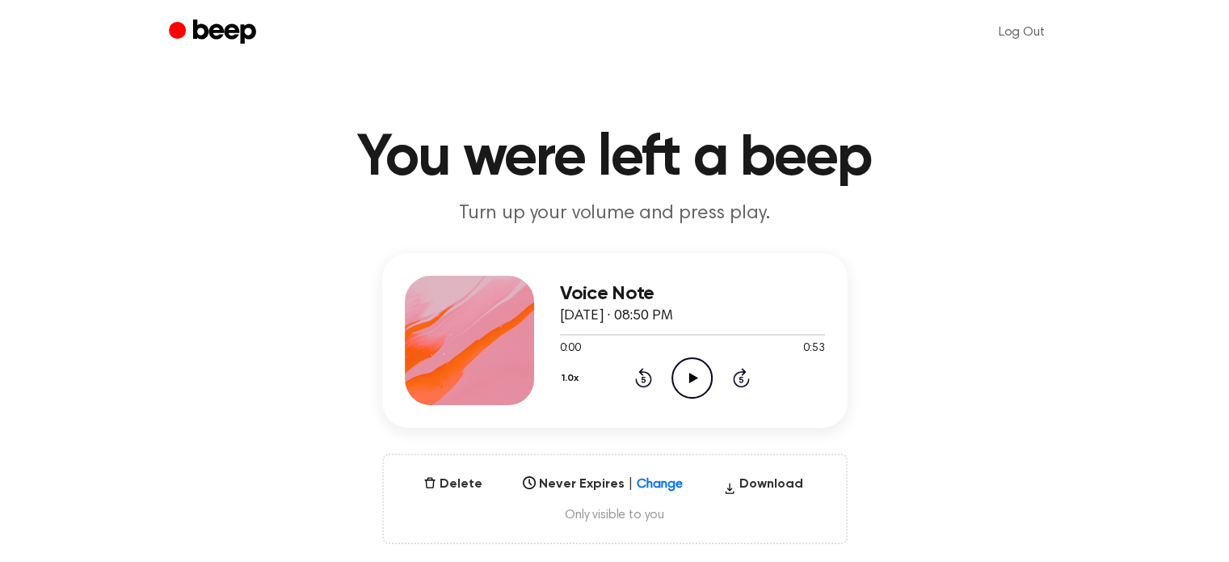
click at [695, 379] on icon "Play Audio" at bounding box center [691, 377] width 41 height 41
click at [701, 380] on icon "Play Audio" at bounding box center [691, 377] width 41 height 41
